Goal: Information Seeking & Learning: Learn about a topic

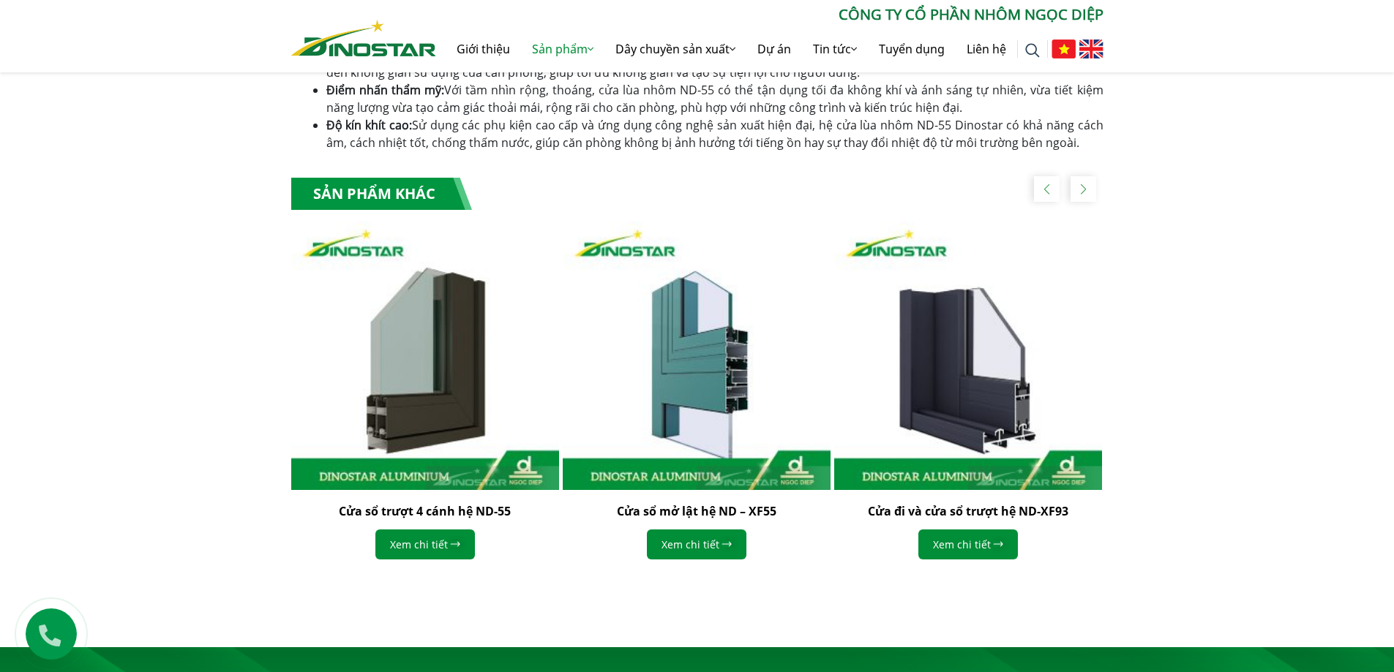
scroll to position [512, 0]
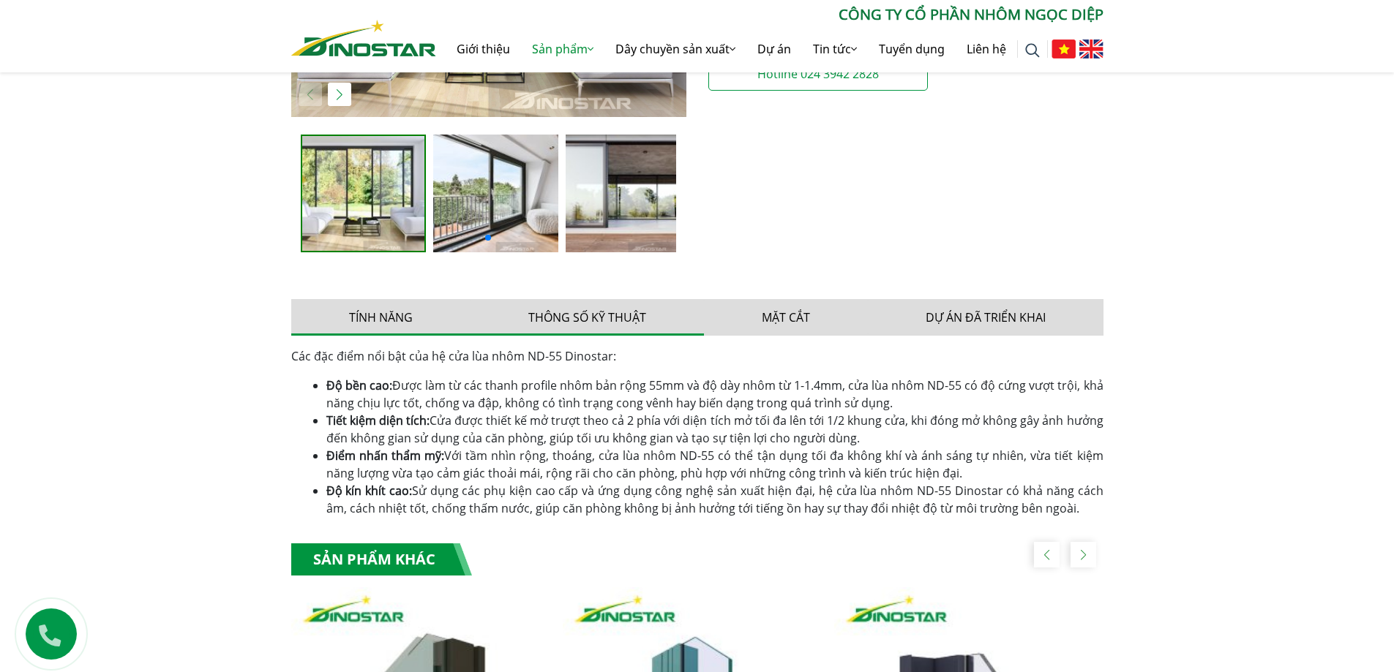
click at [595, 321] on button "Thông số kỹ thuật" at bounding box center [587, 317] width 233 height 37
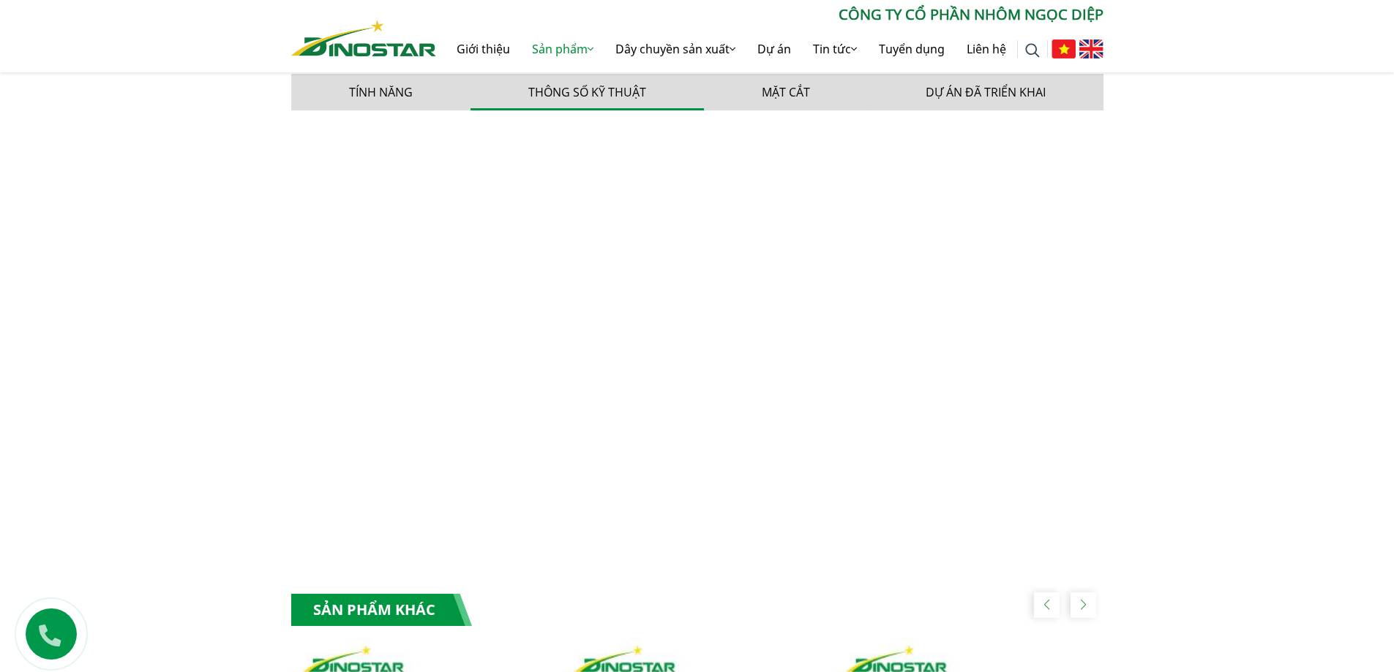
scroll to position [445, 0]
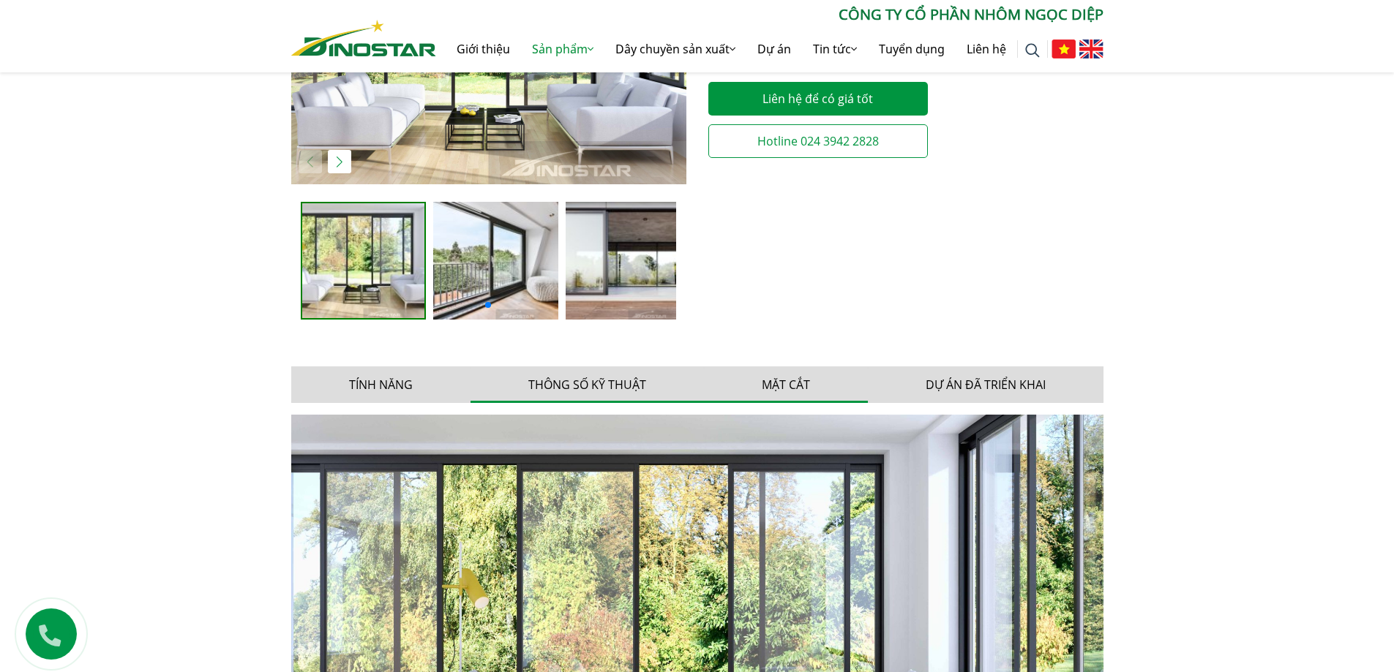
click at [787, 383] on button "Mặt cắt" at bounding box center [786, 385] width 164 height 37
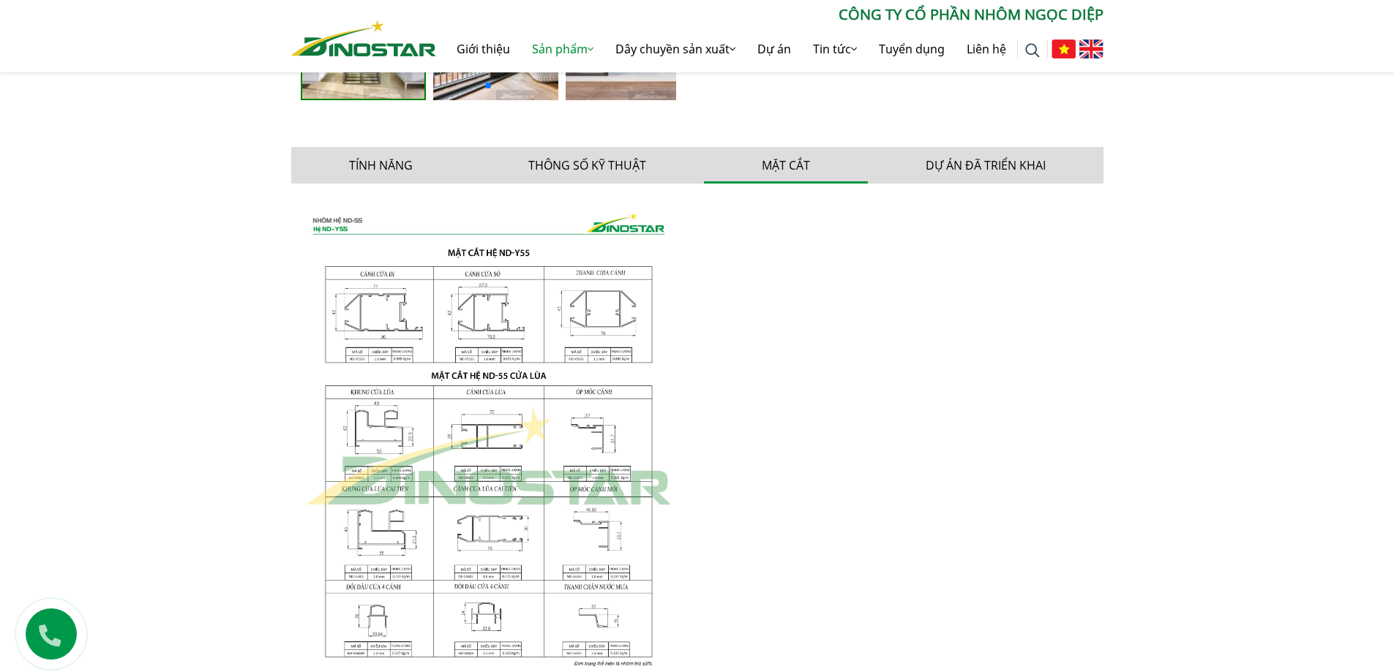
scroll to position [811, 0]
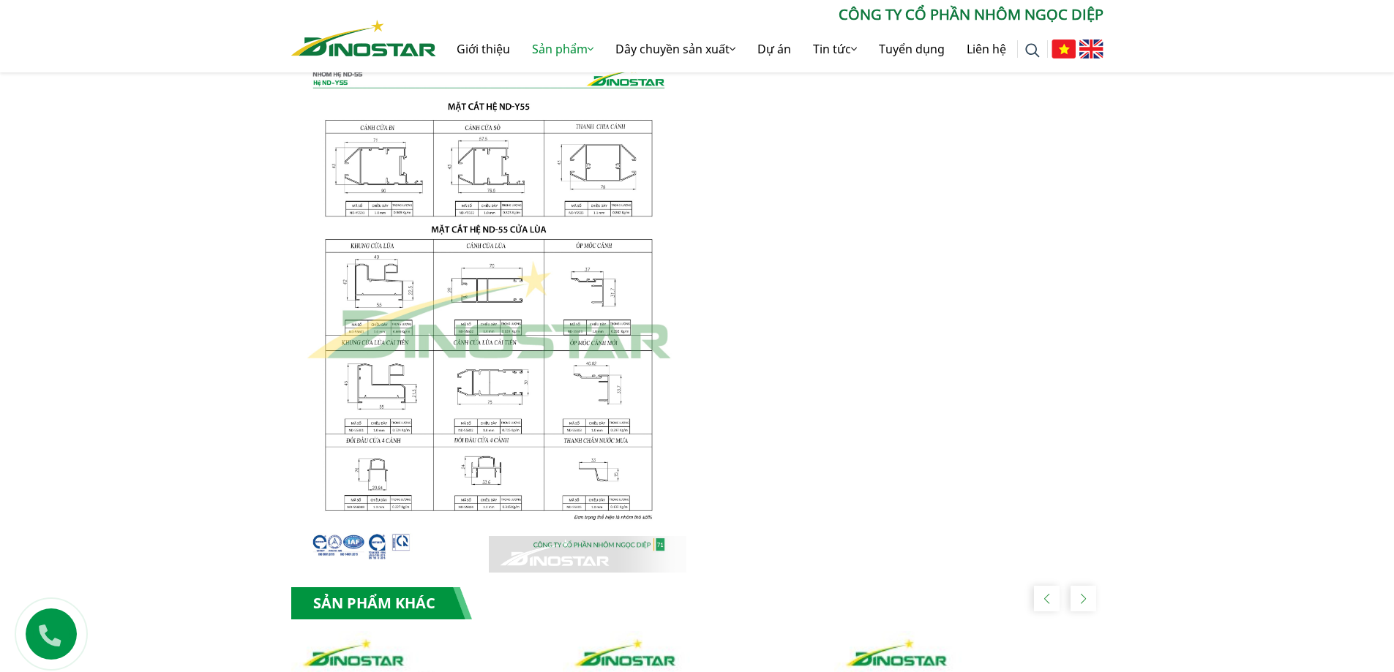
click at [413, 424] on img at bounding box center [488, 311] width 395 height 524
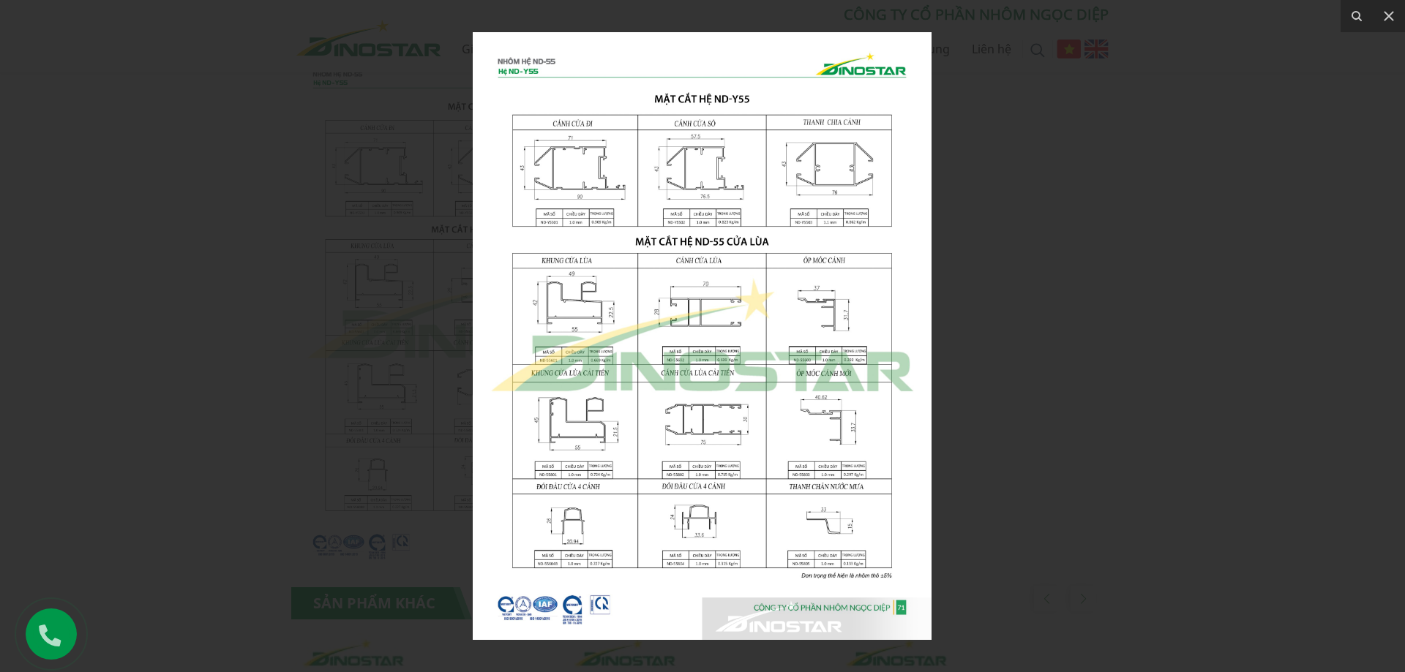
click at [1056, 525] on div at bounding box center [702, 336] width 1405 height 672
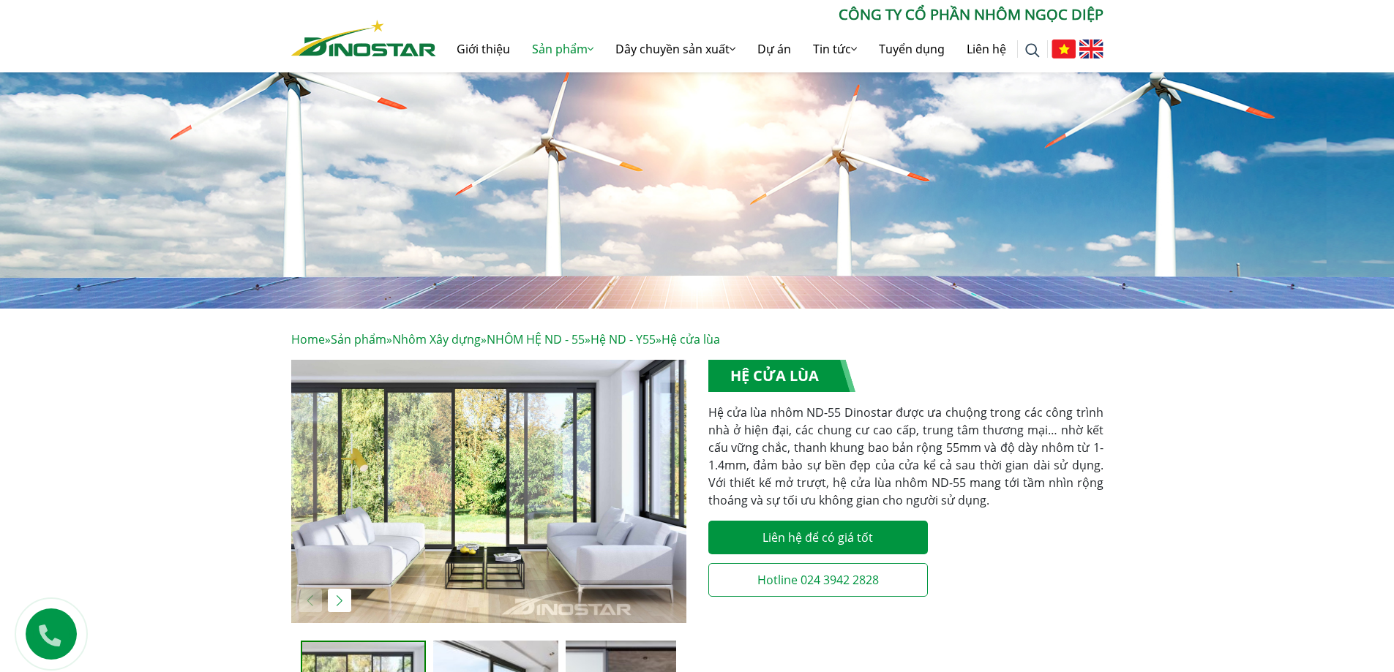
scroll to position [79, 0]
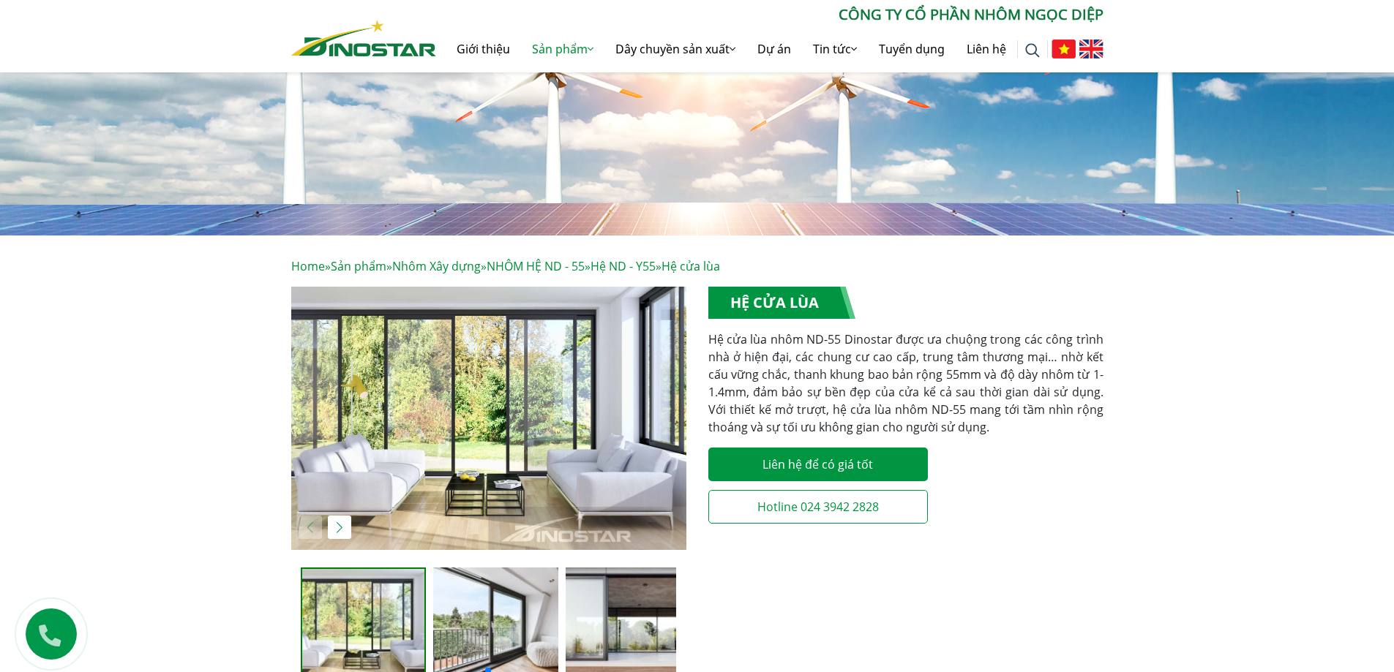
click at [909, 418] on p "Hệ cửa lùa nhôm ND-55 Dinostar được ưa chuộng trong các công trình nhà ở hiện đ…" at bounding box center [905, 383] width 395 height 105
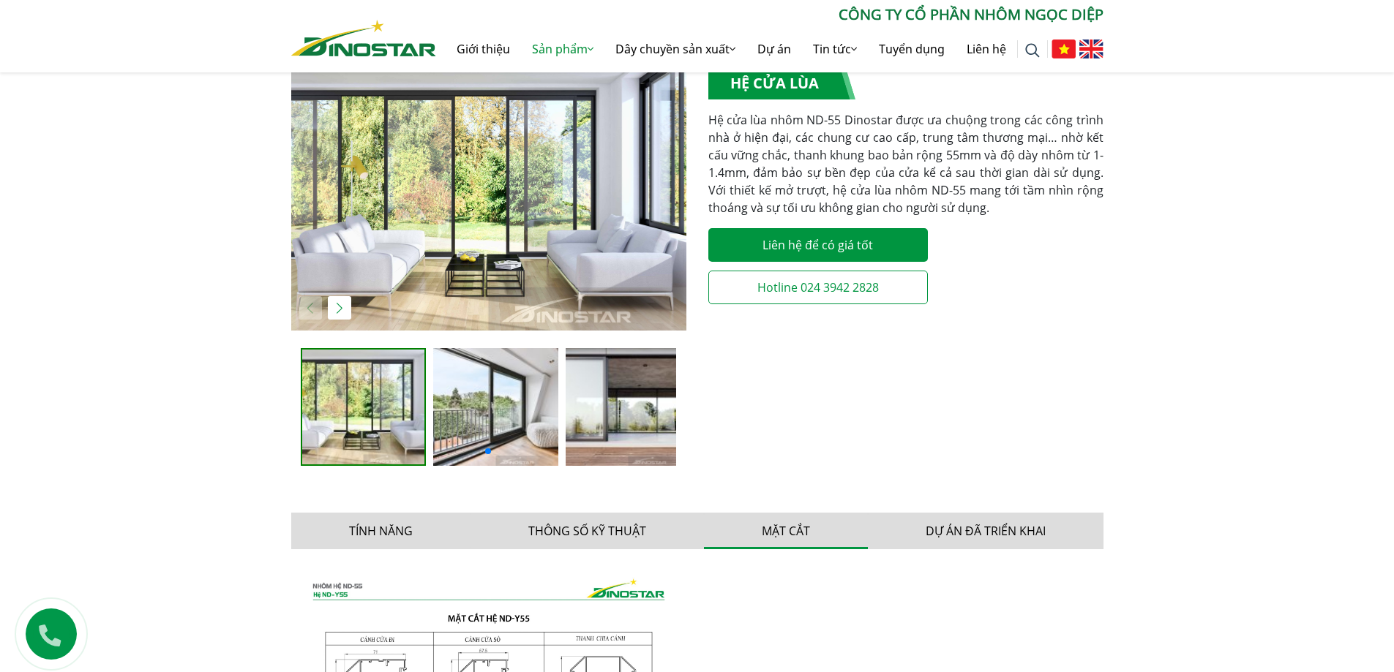
scroll to position [372, 0]
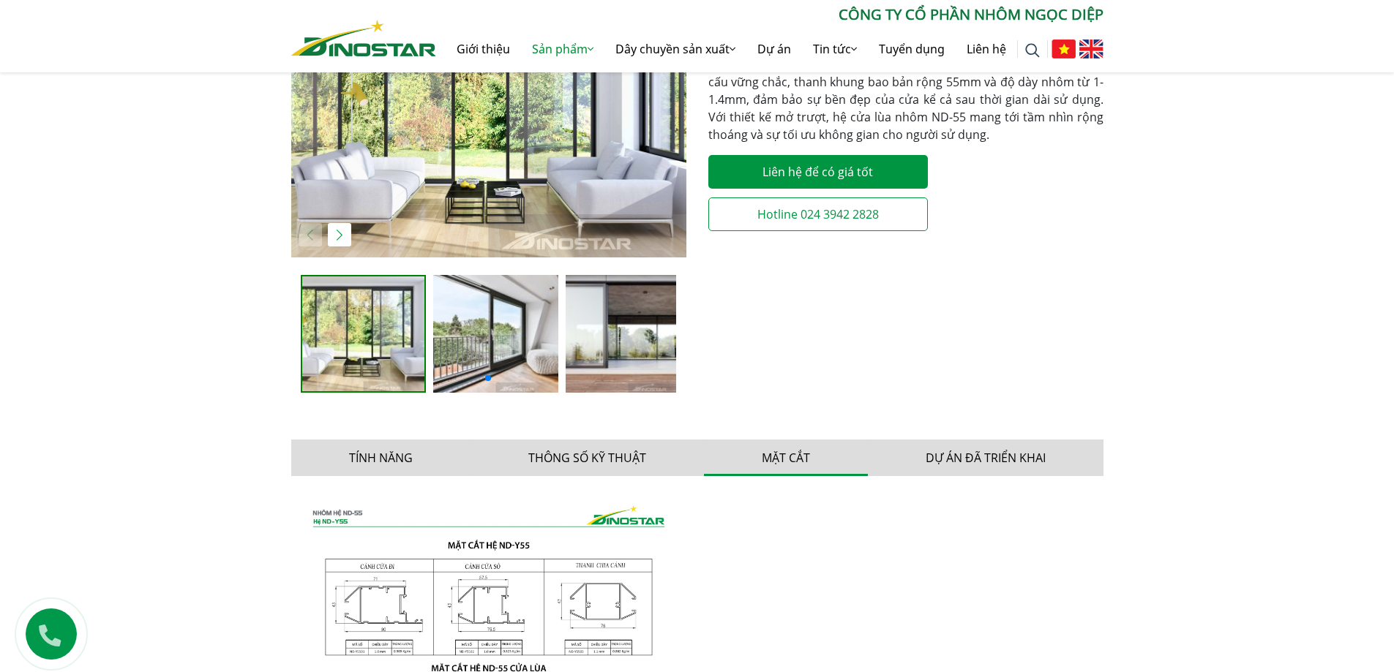
click at [501, 348] on img "2 / 3" at bounding box center [495, 334] width 125 height 118
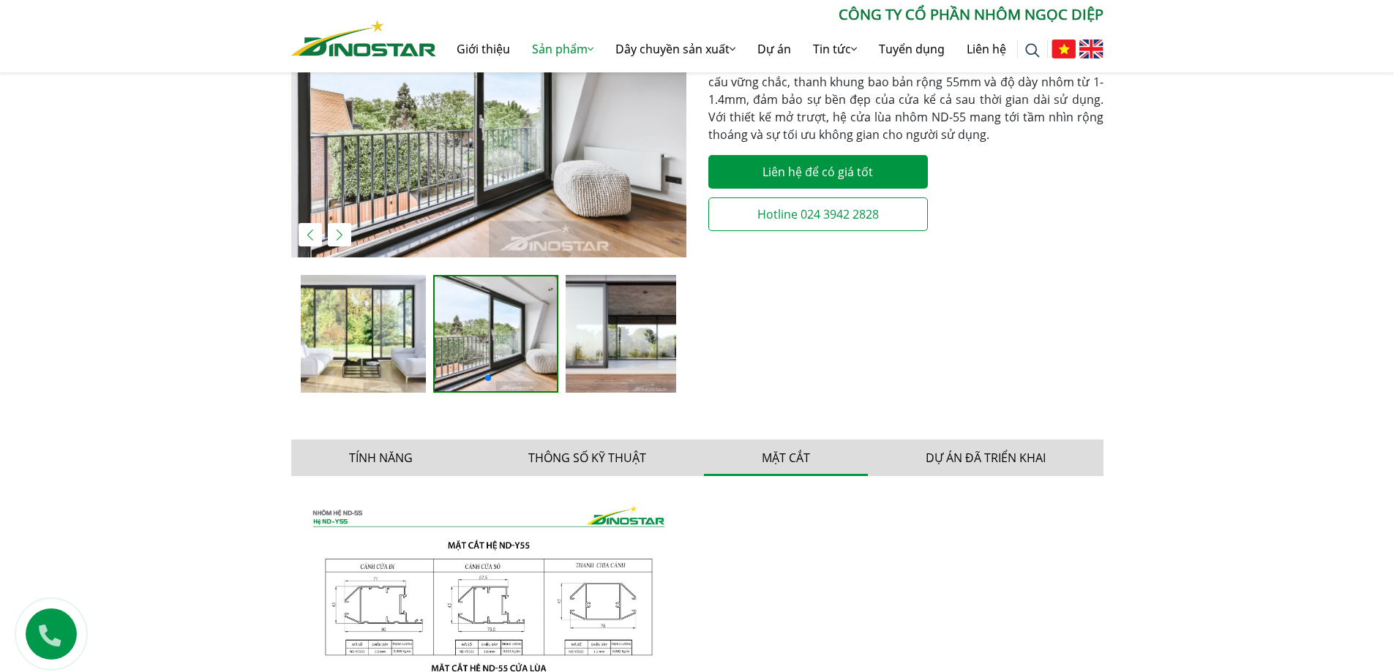
scroll to position [152, 0]
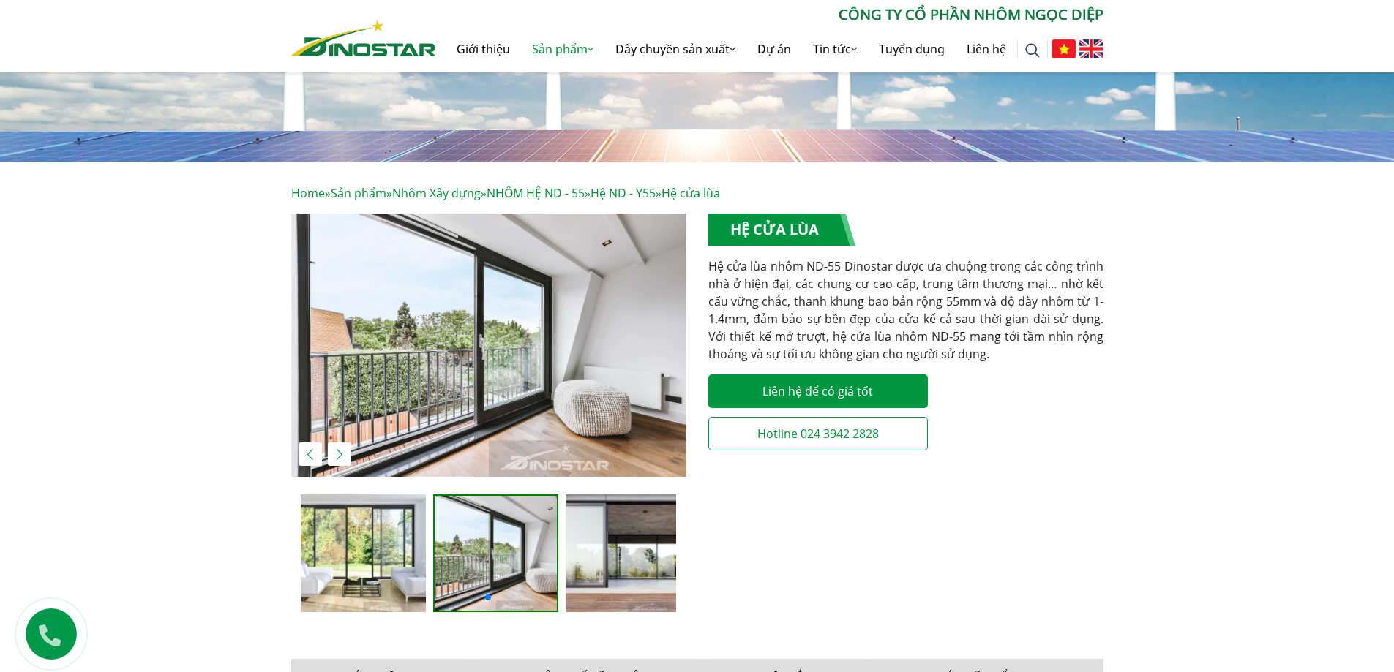
click at [509, 325] on img "2 / 3" at bounding box center [488, 345] width 395 height 263
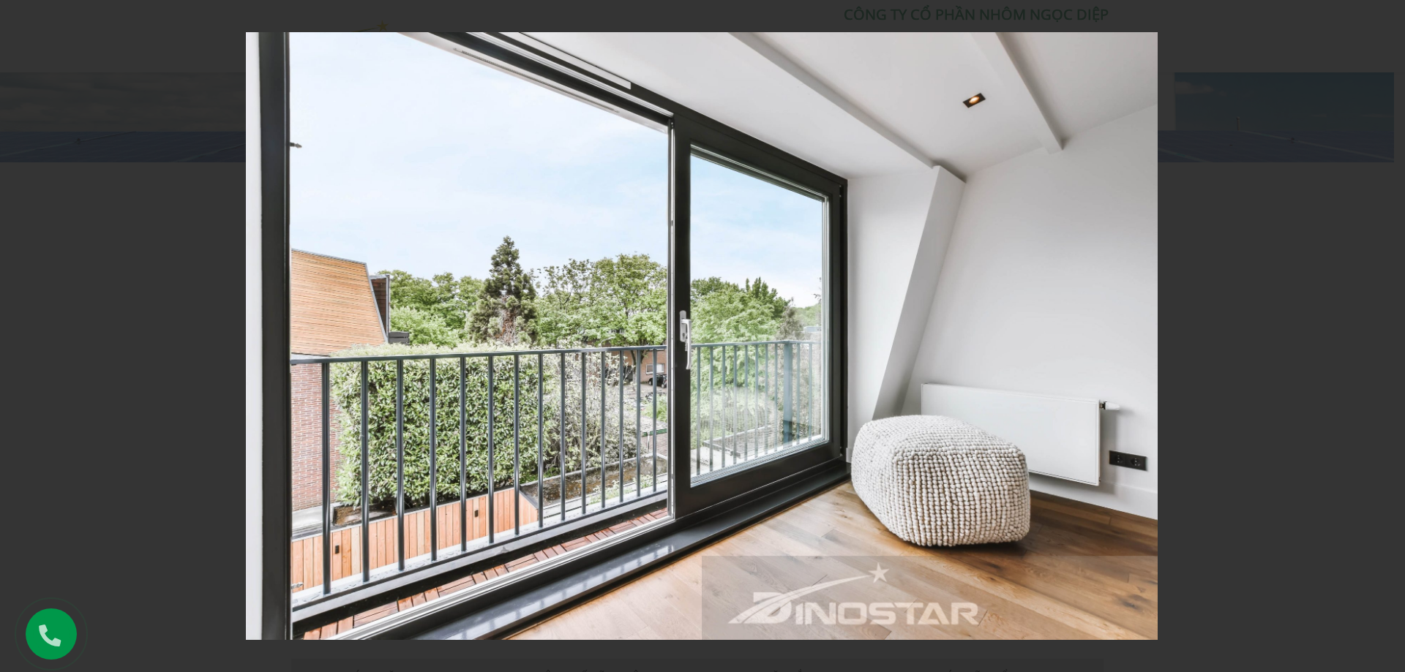
click at [808, 376] on img at bounding box center [702, 336] width 912 height 608
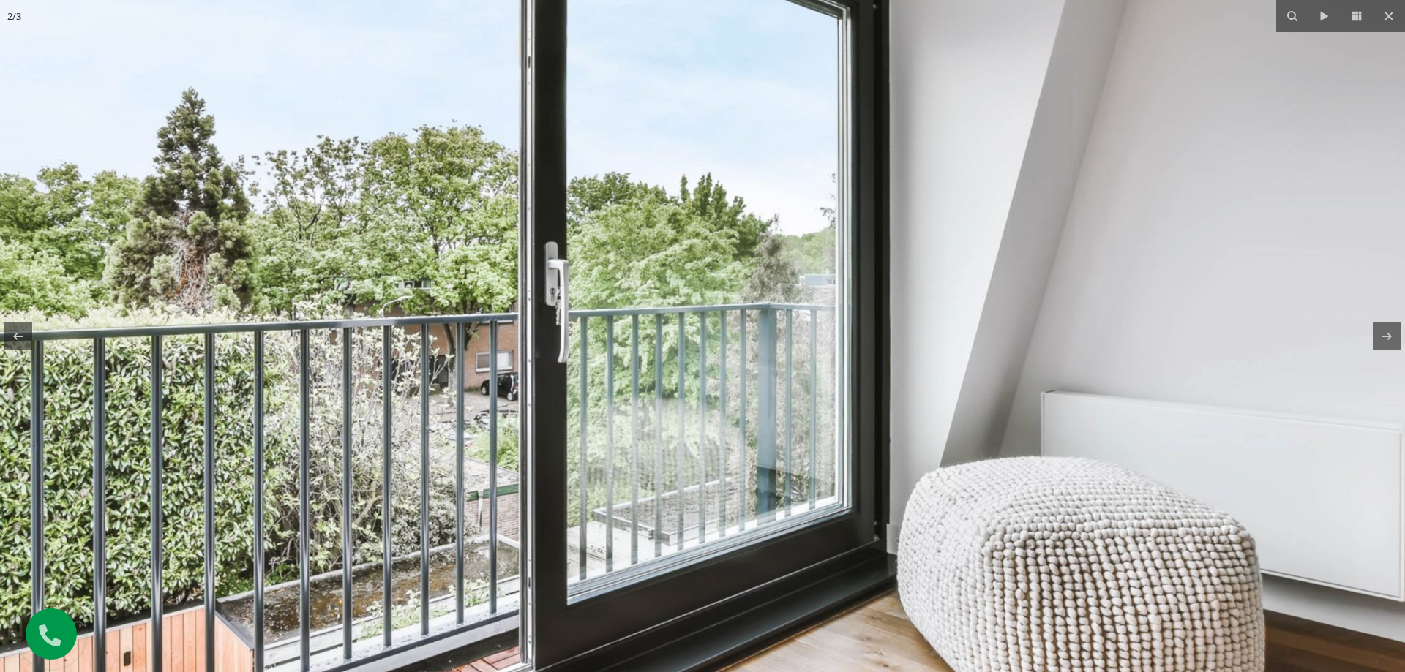
click at [809, 378] on img at bounding box center [589, 294] width 1873 height 1249
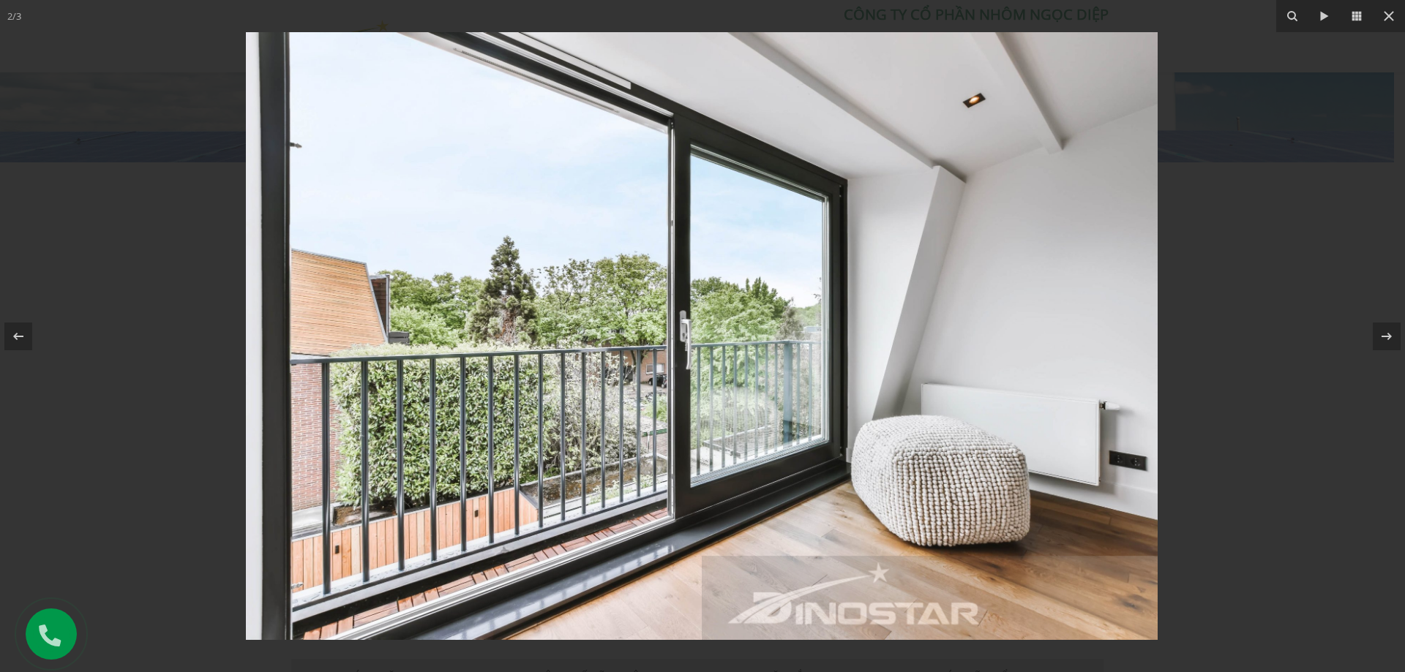
click at [1368, 461] on div at bounding box center [702, 336] width 1405 height 672
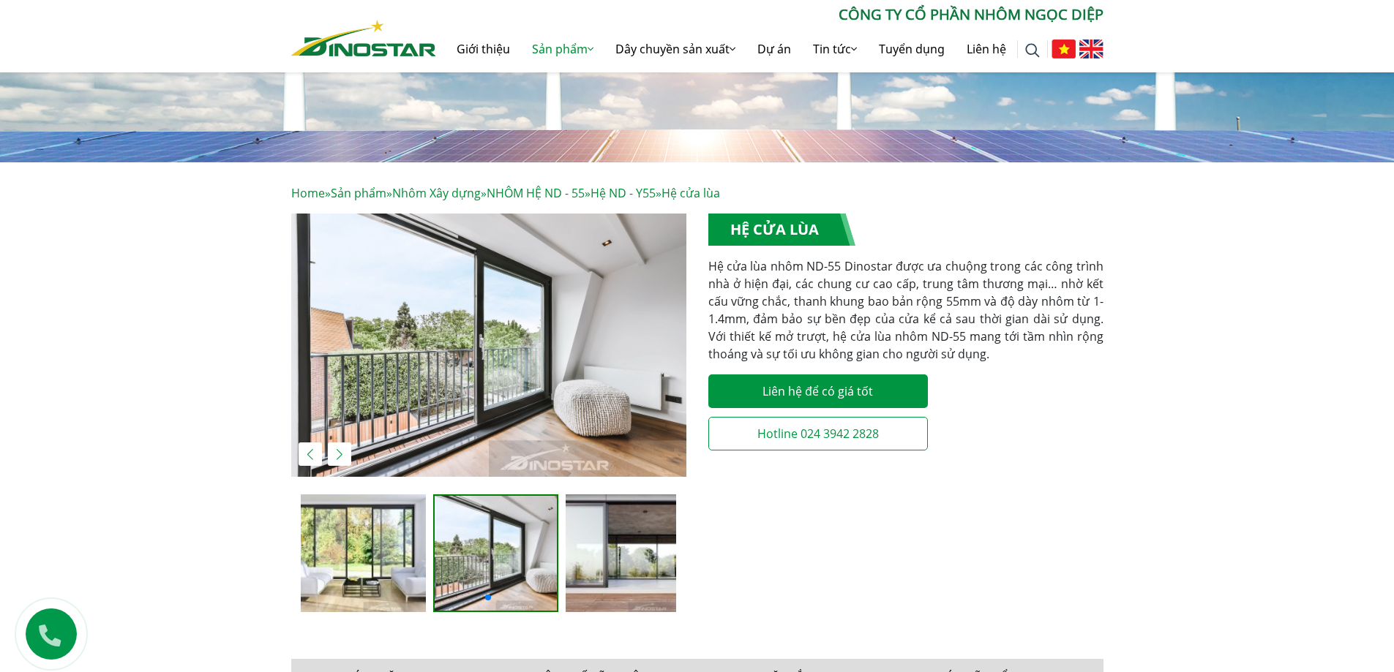
click at [661, 546] on img "3 / 3" at bounding box center [628, 554] width 125 height 118
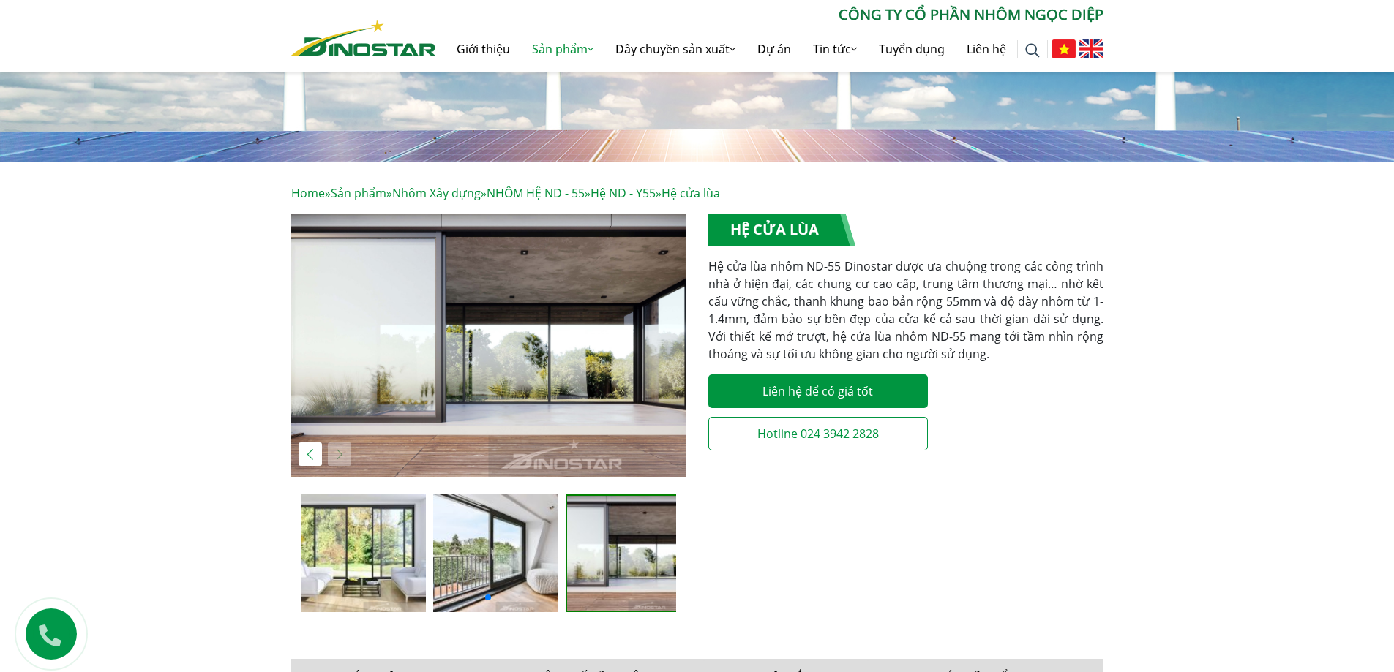
click at [562, 360] on img "3 / 3" at bounding box center [488, 345] width 395 height 263
